Goal: Information Seeking & Learning: Find specific fact

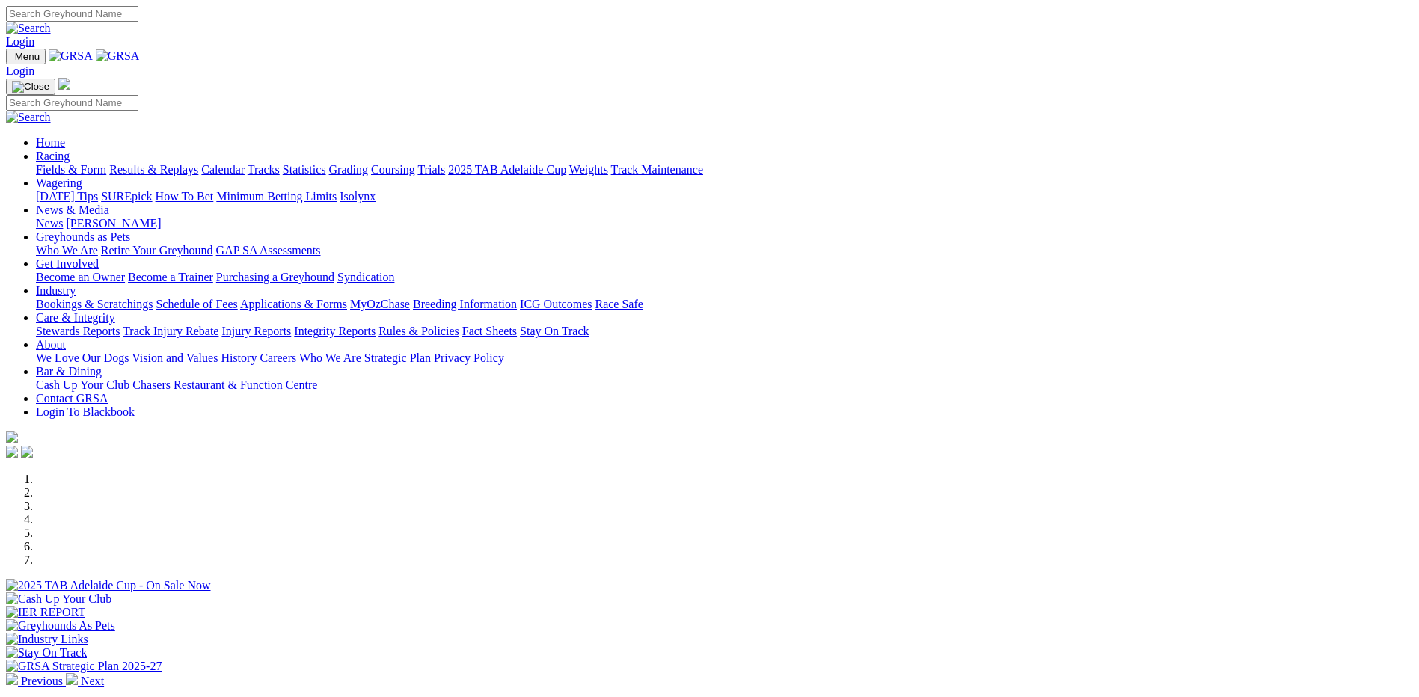
click at [198, 163] on link "Results & Replays" at bounding box center [153, 169] width 89 height 13
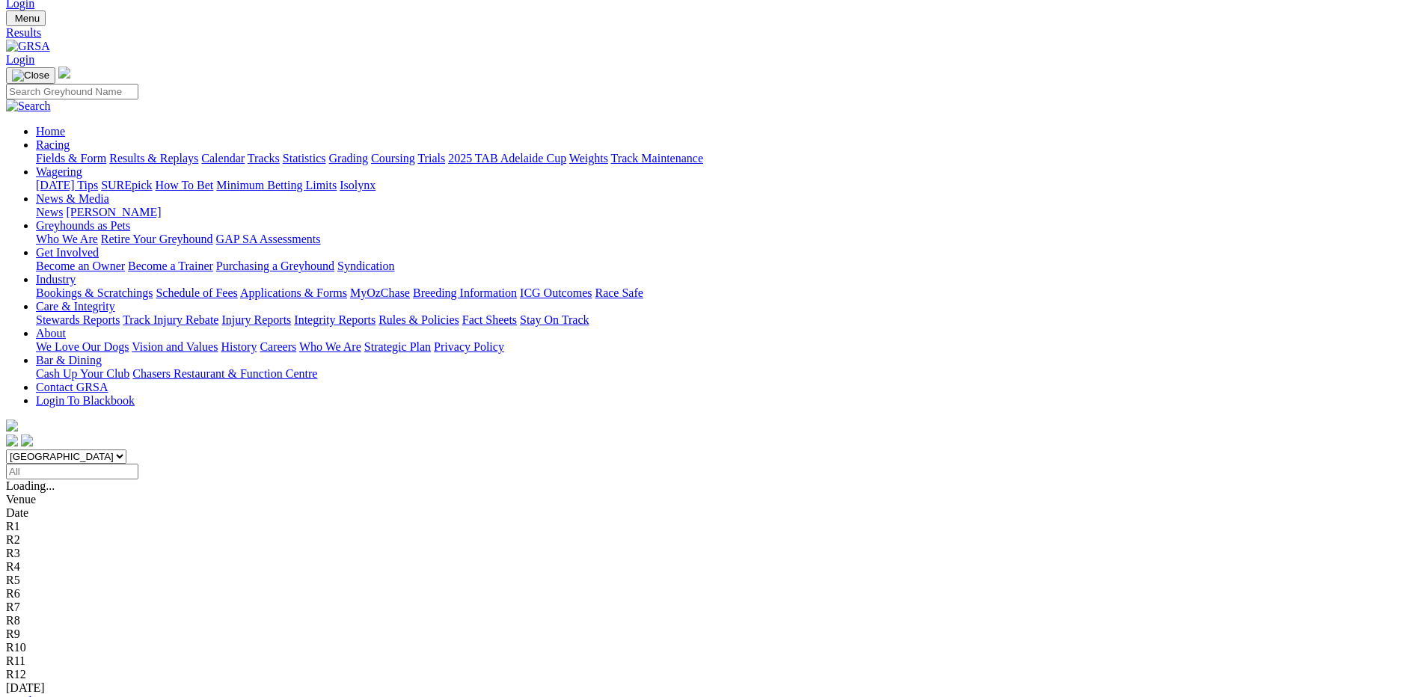
scroll to position [75, 0]
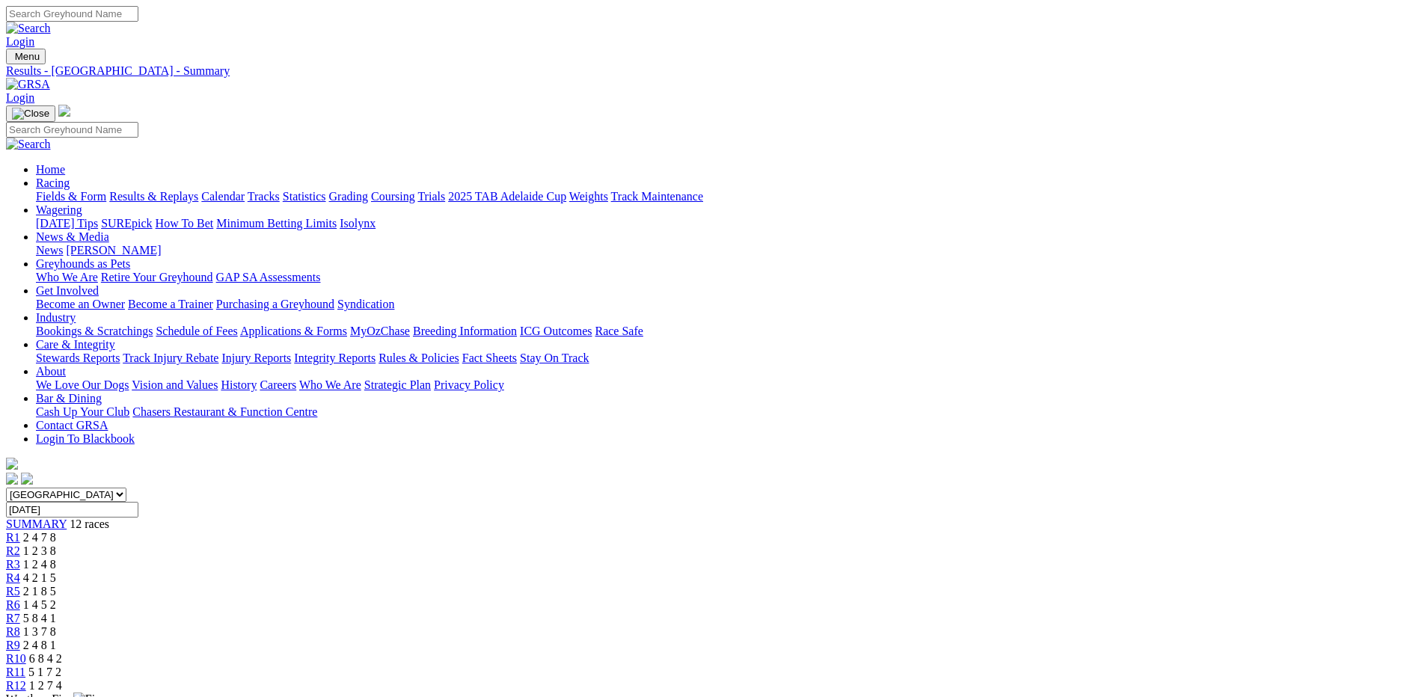
click at [61, 666] on span "5 1 7 2" at bounding box center [44, 672] width 33 height 13
click at [1011, 652] on div "R10 6 8 4 2" at bounding box center [709, 658] width 1407 height 13
click at [198, 190] on link "Results & Replays" at bounding box center [153, 196] width 89 height 13
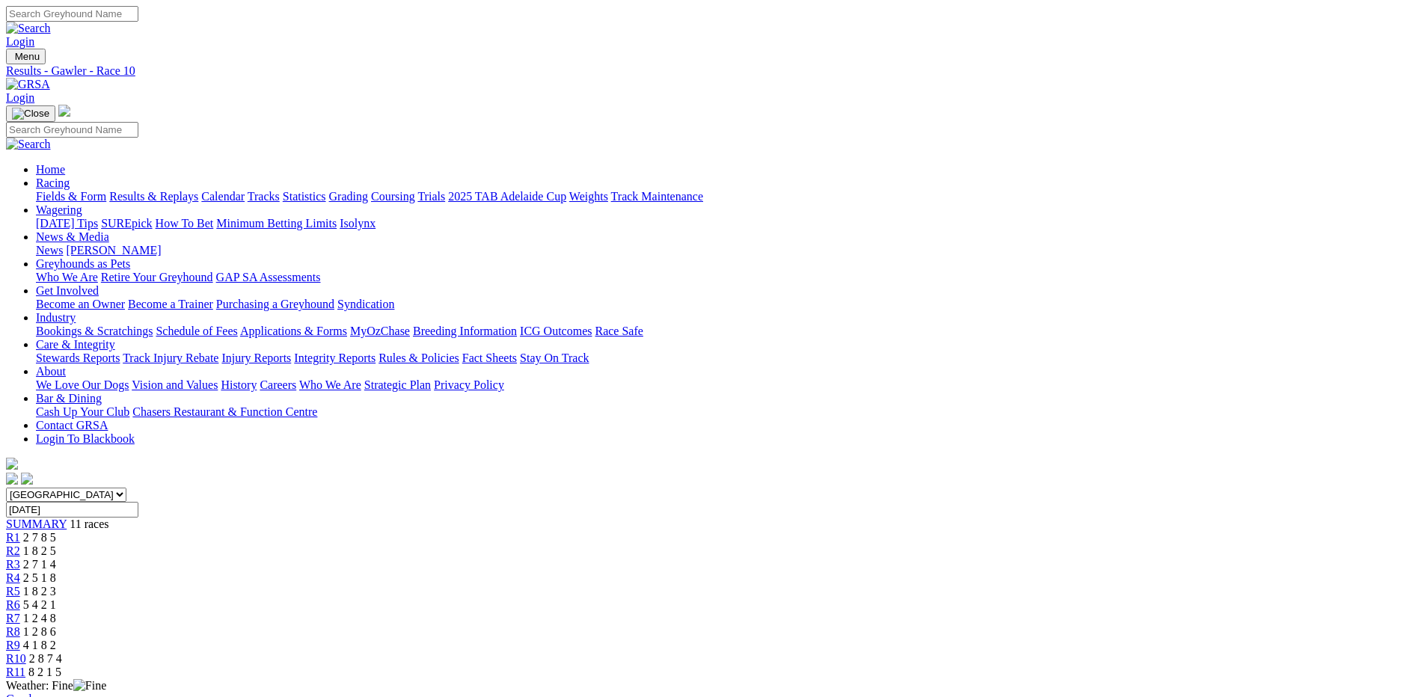
click at [56, 639] on span "4 1 8 2" at bounding box center [39, 645] width 33 height 13
click at [921, 625] on div "R8 1 2 8 6" at bounding box center [709, 631] width 1407 height 13
click at [56, 612] on span "1 2 4 8" at bounding box center [39, 618] width 33 height 13
click at [1078, 652] on div "R10 2 8 7 4" at bounding box center [709, 658] width 1407 height 13
